Goal: Check status: Check status

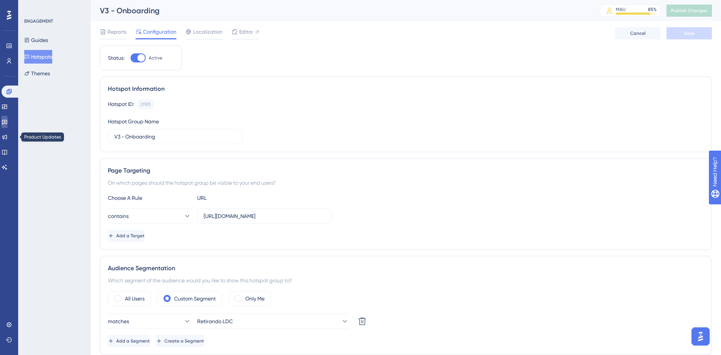
click at [7, 121] on icon at bounding box center [4, 122] width 5 height 5
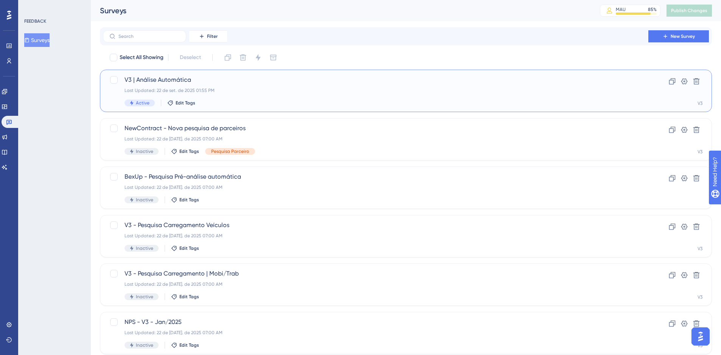
click at [156, 82] on span "V3 | Análise Automática" at bounding box center [376, 79] width 503 height 9
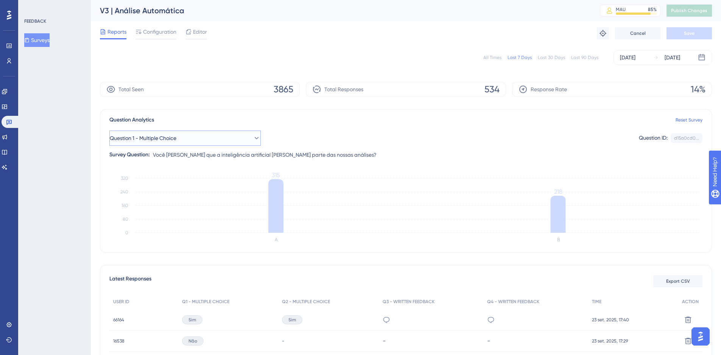
click at [175, 135] on span "Question 1 - Multiple Choice" at bounding box center [143, 138] width 67 height 9
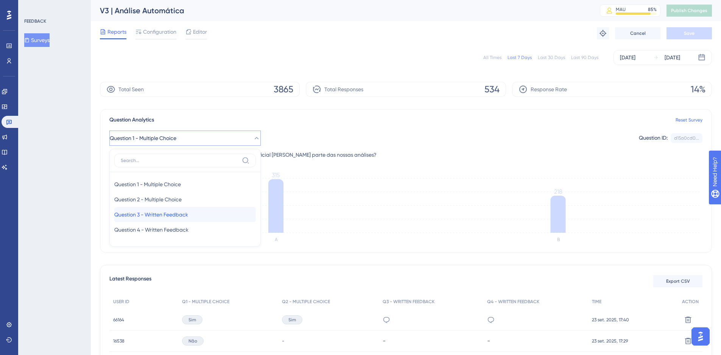
click at [163, 213] on span "Question 3 - Written Feedback" at bounding box center [151, 214] width 74 height 9
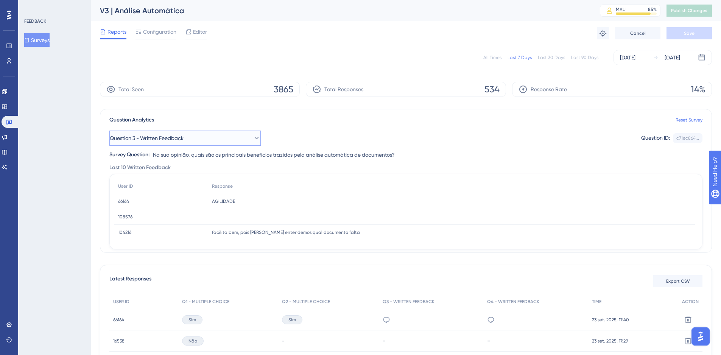
click at [226, 133] on button "Question 3 - Written Feedback" at bounding box center [184, 138] width 151 height 15
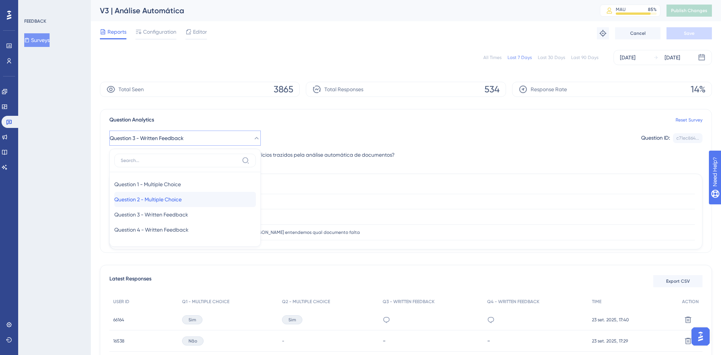
click at [201, 201] on div "Question 2 - Multiple Choice Question 2 - Multiple Choice" at bounding box center [185, 199] width 142 height 15
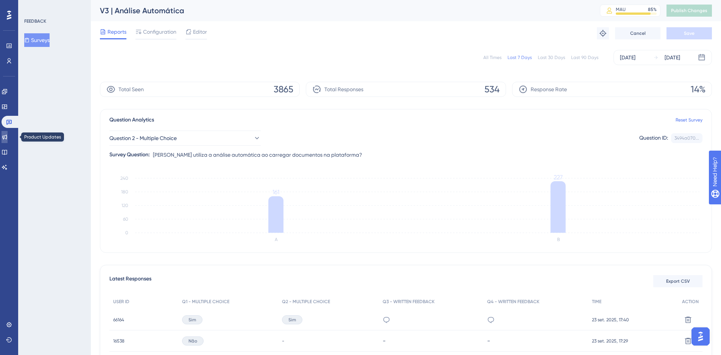
click at [7, 139] on icon at bounding box center [4, 137] width 5 height 5
click at [7, 149] on icon at bounding box center [5, 152] width 6 height 6
